Goal: Information Seeking & Learning: Check status

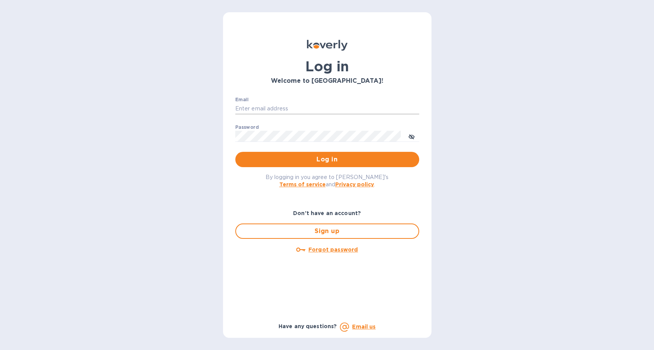
click at [257, 104] on input "Email" at bounding box center [327, 109] width 184 height 12
type input "[EMAIL_ADDRESS][DOMAIN_NAME]"
click at [261, 156] on span "Log in" at bounding box center [328, 159] width 172 height 9
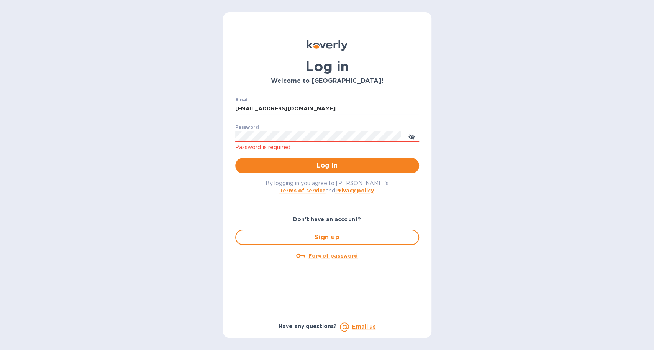
click at [235, 158] on button "Log in" at bounding box center [327, 165] width 184 height 15
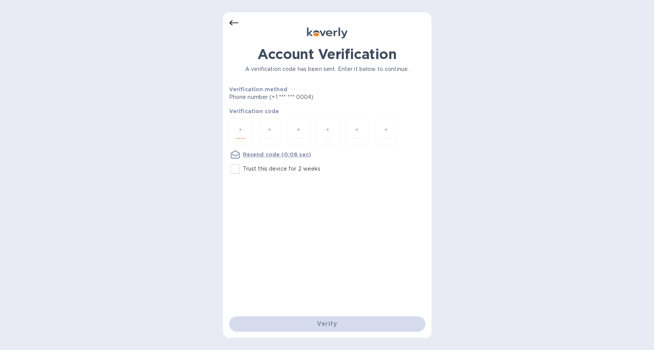
click at [242, 133] on input "number" at bounding box center [241, 132] width 10 height 14
type input "7"
type input "2"
type input "3"
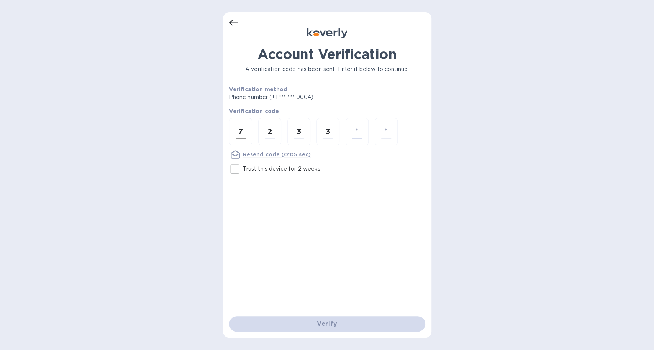
type input "6"
type input "0"
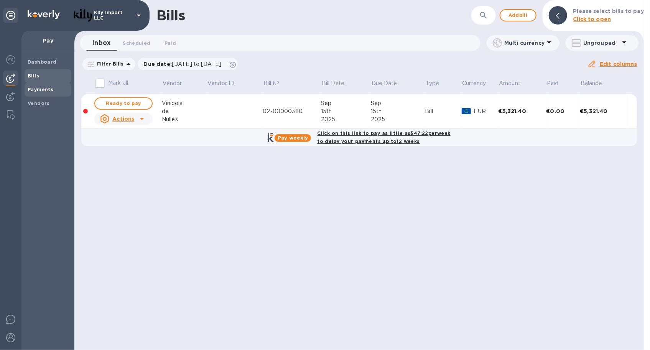
click at [48, 87] on b "Payments" at bounding box center [41, 90] width 26 height 6
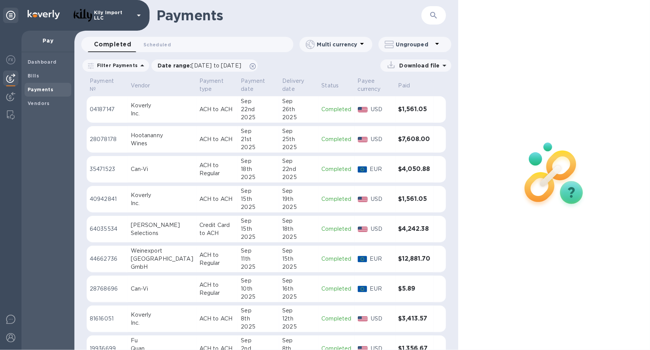
click at [253, 204] on div "2025" at bounding box center [258, 207] width 35 height 8
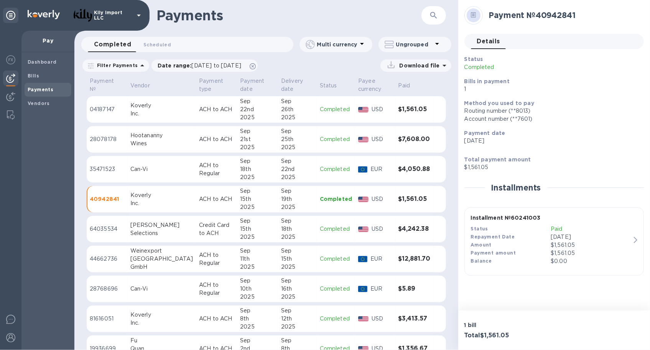
click at [636, 240] on icon "button" at bounding box center [635, 240] width 3 height 6
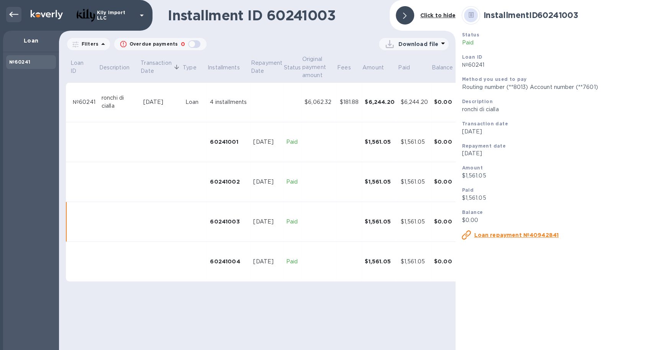
click at [13, 18] on icon at bounding box center [13, 14] width 9 height 9
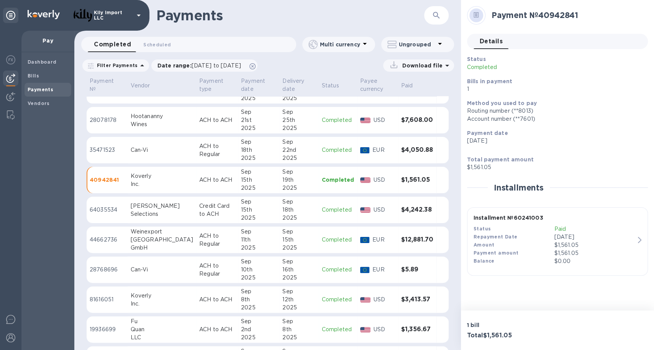
scroll to position [49, 0]
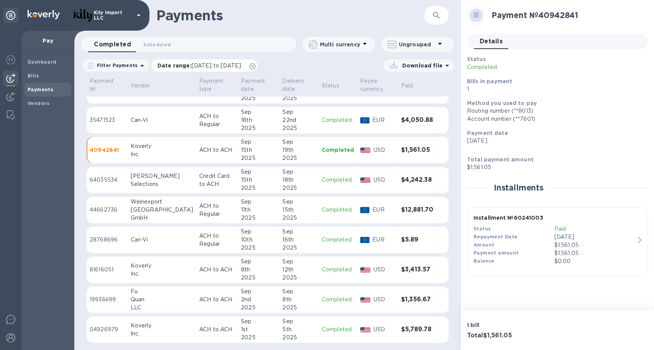
click at [241, 66] on span "[DATE] to [DATE]" at bounding box center [216, 65] width 49 height 6
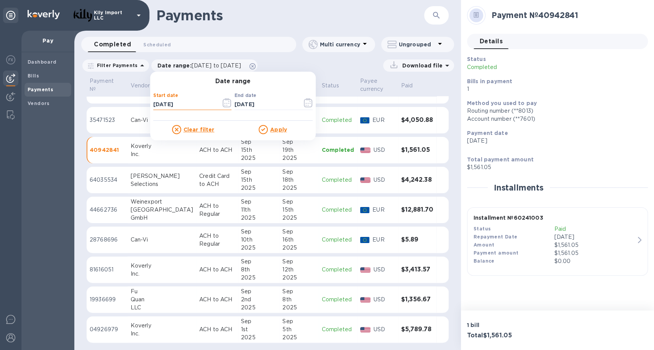
click at [166, 104] on input "[DATE]" at bounding box center [184, 105] width 62 height 12
click at [224, 103] on icon "button" at bounding box center [224, 103] width 1 height 1
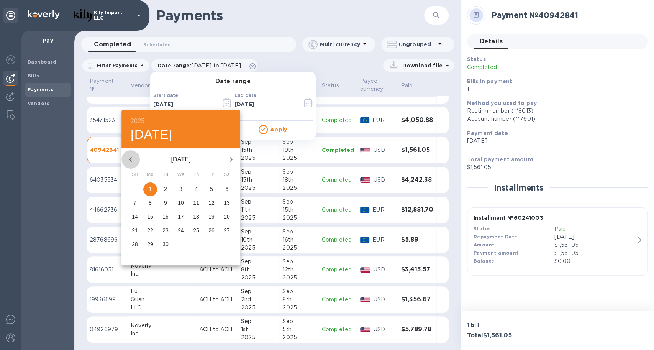
click at [132, 157] on icon "button" at bounding box center [130, 159] width 9 height 9
click at [210, 183] on button "1" at bounding box center [212, 189] width 14 height 14
type input "[DATE]"
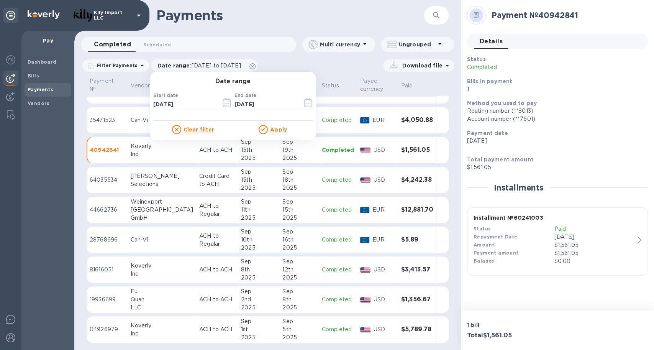
click at [271, 129] on u "Apply" at bounding box center [278, 130] width 17 height 6
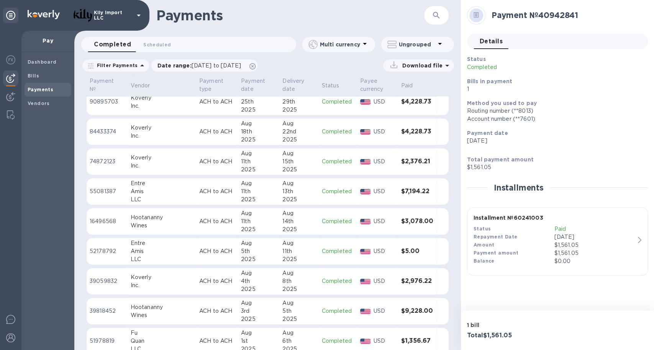
scroll to position [318, 0]
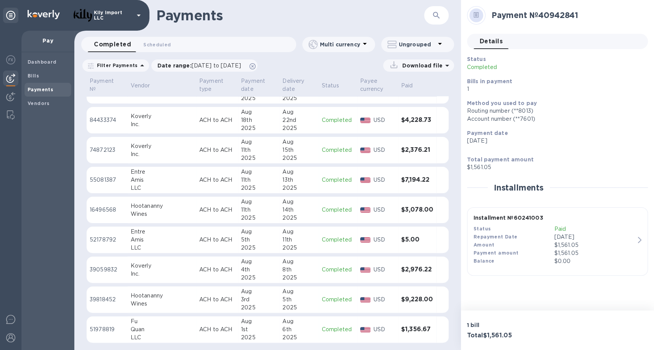
click at [284, 242] on div "11th" at bounding box center [299, 240] width 33 height 8
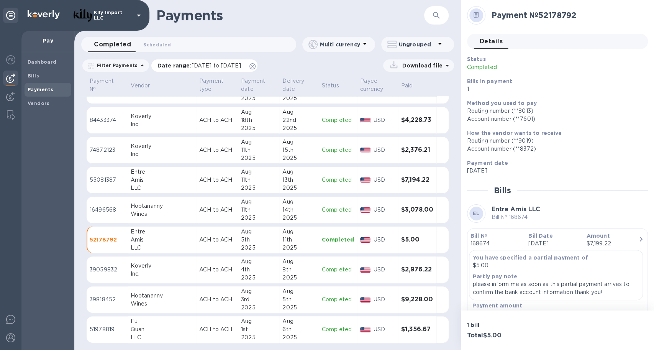
click at [241, 63] on span "[DATE] to [DATE]" at bounding box center [216, 65] width 49 height 6
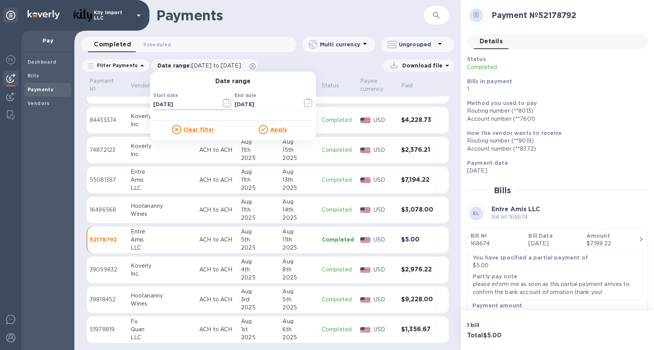
click at [164, 104] on input "[DATE]" at bounding box center [184, 105] width 62 height 12
click at [224, 103] on icon "button" at bounding box center [227, 102] width 9 height 9
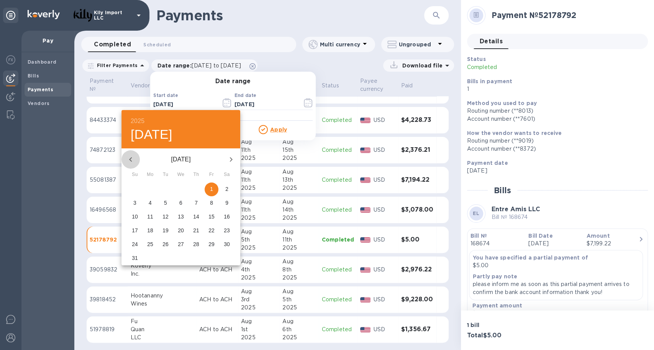
click at [133, 158] on icon "button" at bounding box center [130, 159] width 9 height 9
click at [166, 187] on p "1" at bounding box center [165, 189] width 3 height 8
type input "[DATE]"
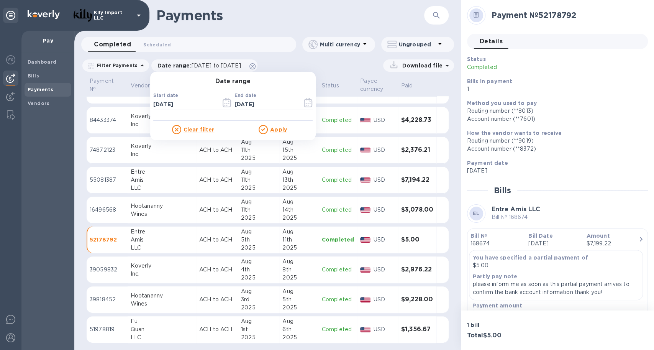
click at [272, 130] on u "Apply" at bounding box center [278, 130] width 17 height 6
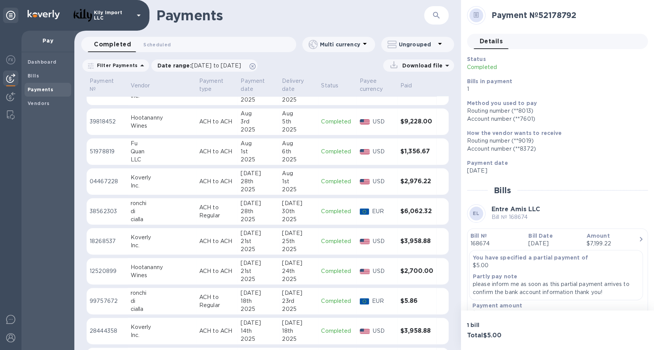
scroll to position [501, 0]
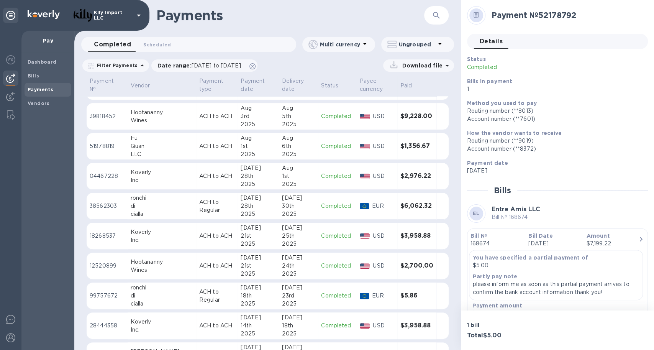
click at [301, 296] on div "23rd" at bounding box center [298, 296] width 33 height 8
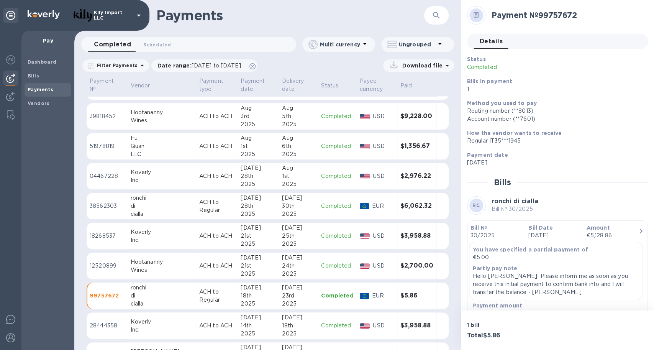
click at [637, 228] on icon "button" at bounding box center [641, 231] width 9 height 9
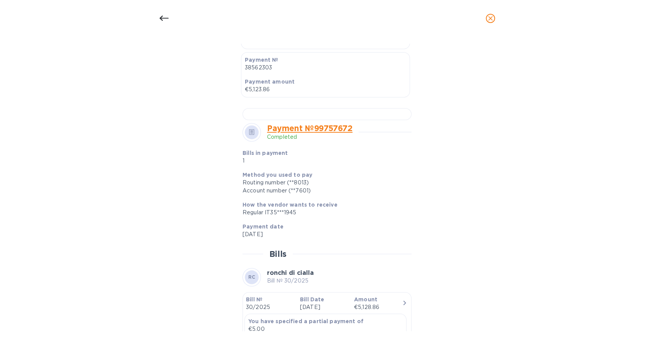
scroll to position [273, 0]
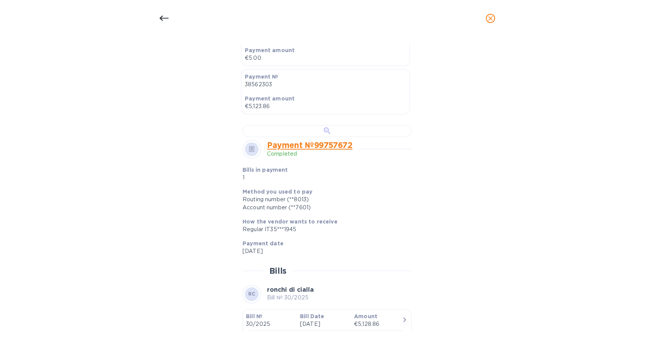
click at [306, 137] on div at bounding box center [327, 131] width 169 height 12
click at [159, 20] on icon at bounding box center [163, 18] width 9 height 9
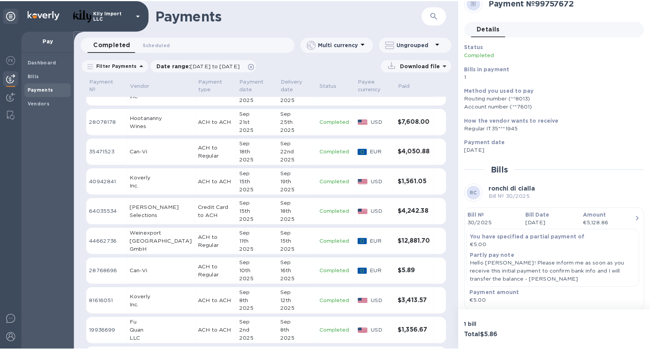
scroll to position [0, 0]
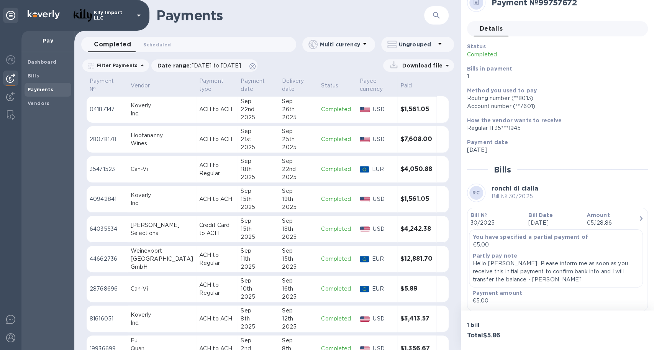
click at [290, 108] on div "26th" at bounding box center [298, 109] width 33 height 8
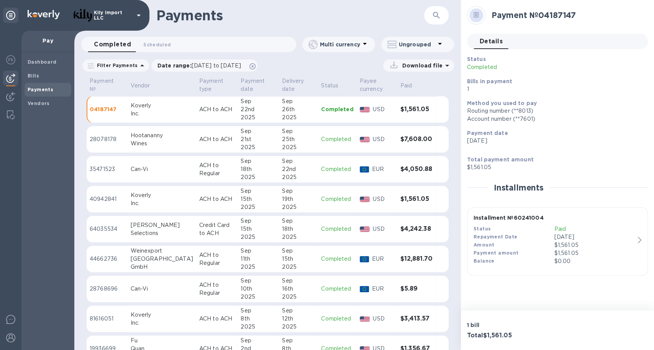
click at [642, 240] on div "button" at bounding box center [641, 240] width 7 height 7
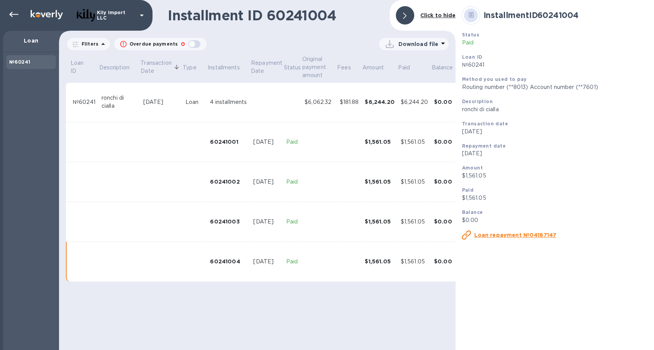
click at [529, 235] on u "Loan repayment №04187147" at bounding box center [515, 235] width 82 height 6
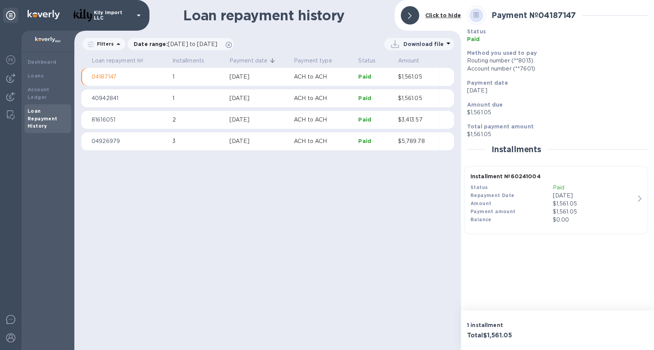
click at [636, 196] on div "Installment № 60241004 Status Paid Repayment Date [DATE] Amount $1,561.05 Payme…" at bounding box center [553, 198] width 171 height 58
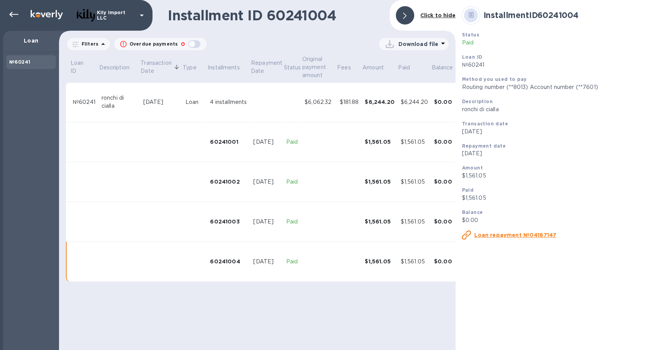
click at [514, 239] on p "Loan repayment №04187147" at bounding box center [515, 235] width 82 height 8
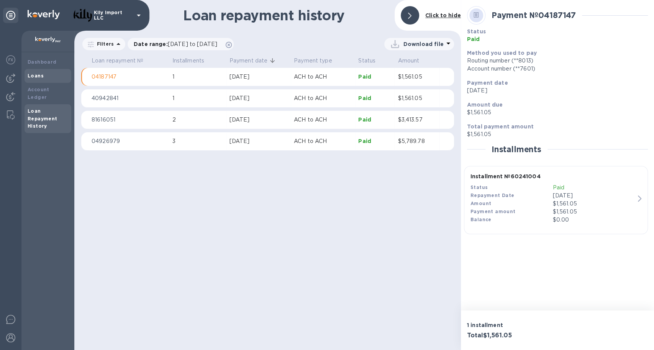
click at [40, 77] on b "Loans" at bounding box center [36, 76] width 16 height 6
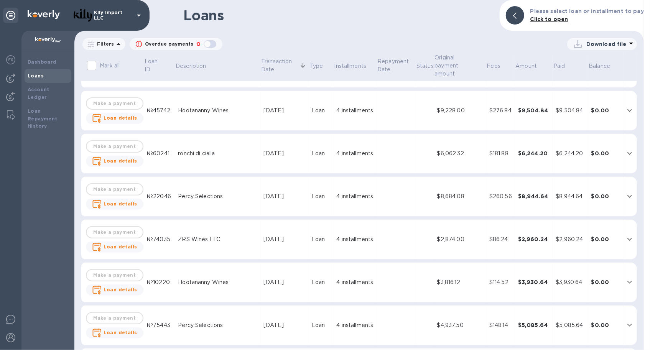
scroll to position [119, 0]
click at [625, 151] on icon "expand row" at bounding box center [629, 154] width 9 height 9
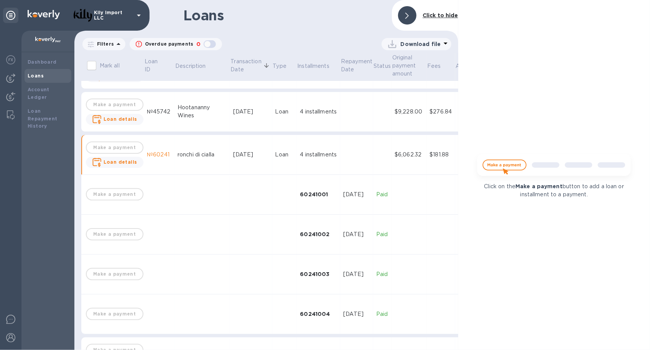
scroll to position [127, 0]
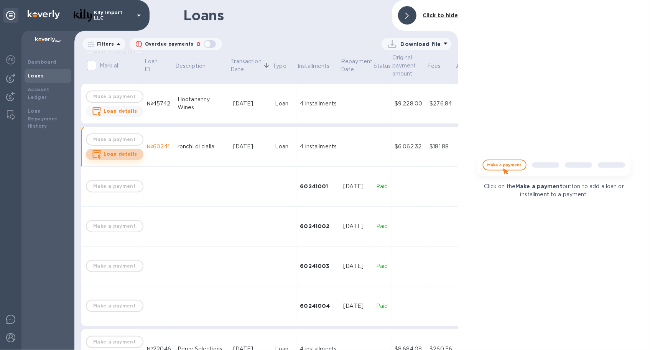
click at [117, 151] on span "Loan details" at bounding box center [121, 154] width 34 height 8
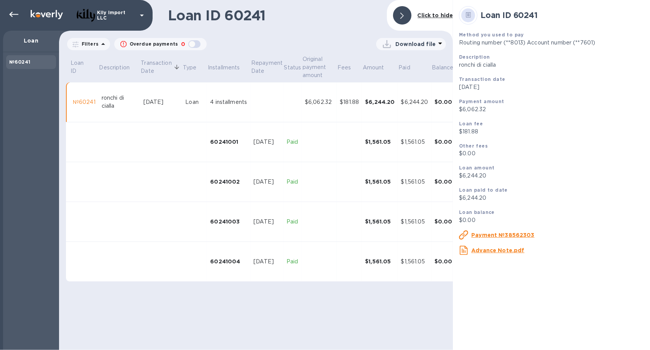
click at [498, 252] on u "Advance Note.pdf" at bounding box center [497, 250] width 53 height 6
click at [515, 235] on u "Payment №38562303" at bounding box center [502, 235] width 63 height 6
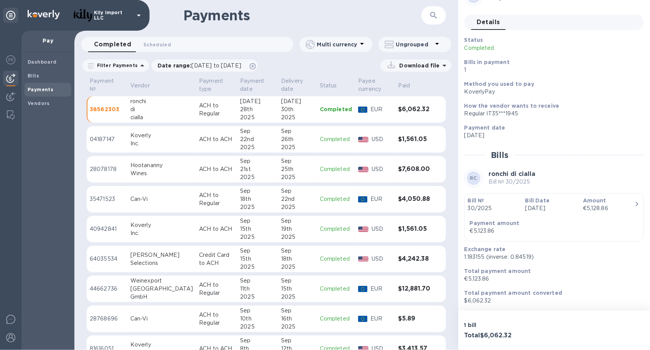
click at [295, 311] on div "Sep" at bounding box center [297, 311] width 33 height 8
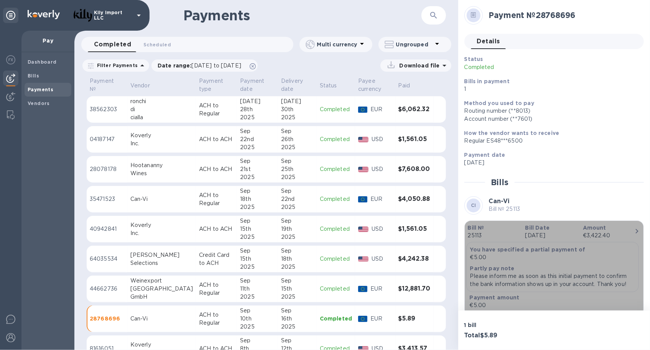
click at [634, 227] on icon "button" at bounding box center [636, 231] width 9 height 9
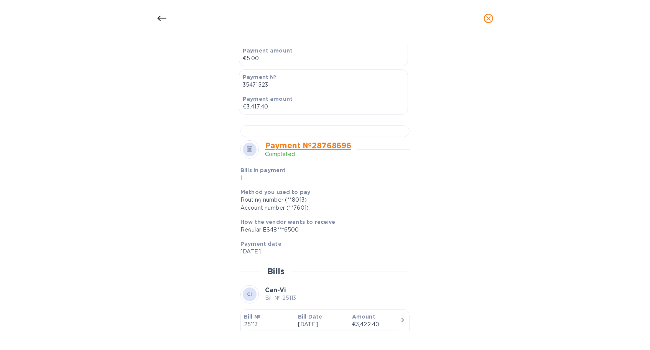
scroll to position [273, 0]
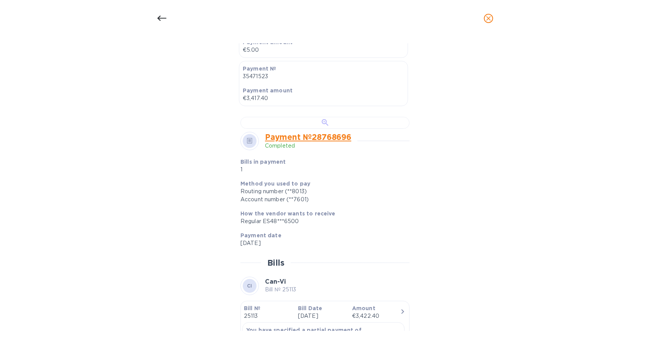
click at [327, 129] on div at bounding box center [324, 123] width 169 height 12
